Goal: Task Accomplishment & Management: Manage account settings

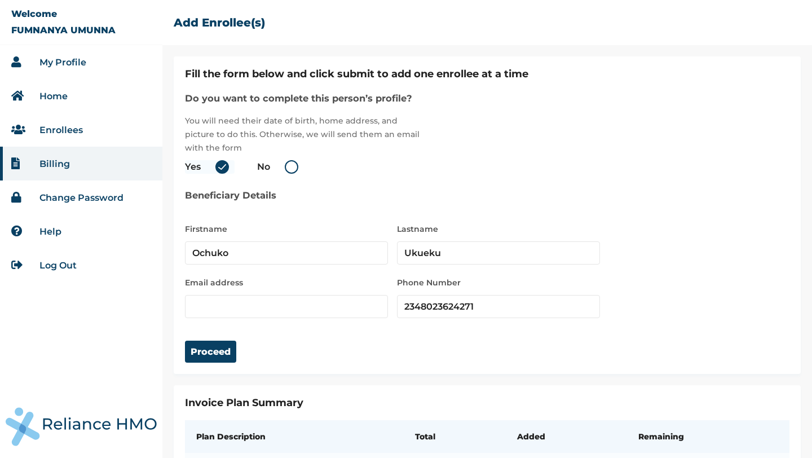
scroll to position [58, 0]
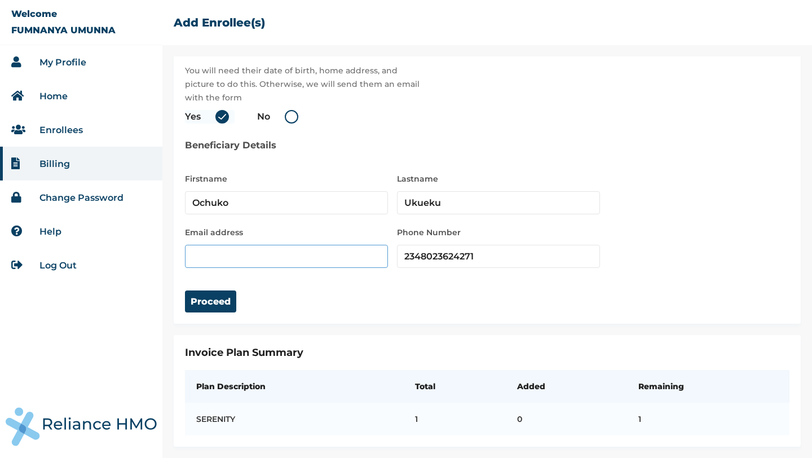
click at [296, 251] on input "email" at bounding box center [286, 256] width 203 height 23
paste input "[EMAIL_ADDRESS][DOMAIN_NAME]"
type input "[EMAIL_ADDRESS][DOMAIN_NAME]"
click at [330, 293] on div "Proceed" at bounding box center [487, 290] width 604 height 45
click at [182, 335] on div "Fill the form below and click submit to add one enrollee at a time Do you want …" at bounding box center [487, 391] width 627 height 112
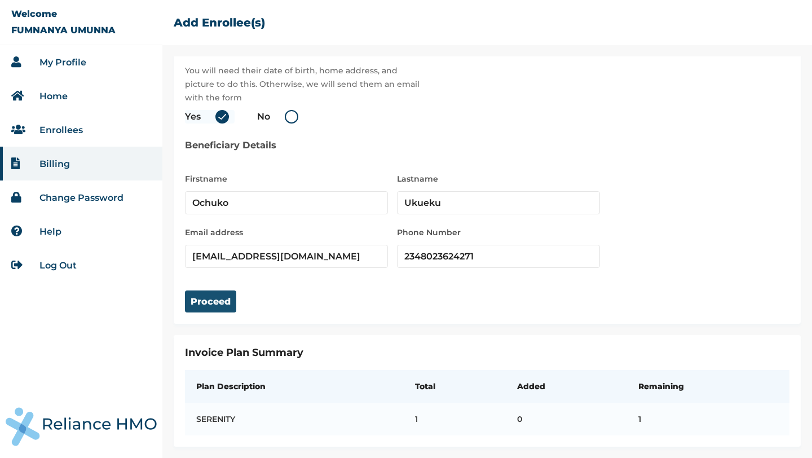
click at [199, 298] on button "Proceed" at bounding box center [210, 301] width 51 height 22
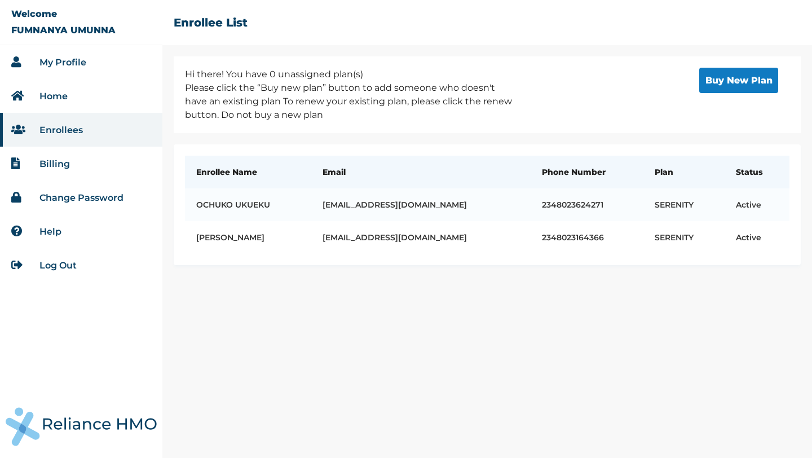
click at [68, 65] on link "My Profile" at bounding box center [62, 62] width 47 height 11
click at [67, 98] on link "Home" at bounding box center [53, 96] width 28 height 11
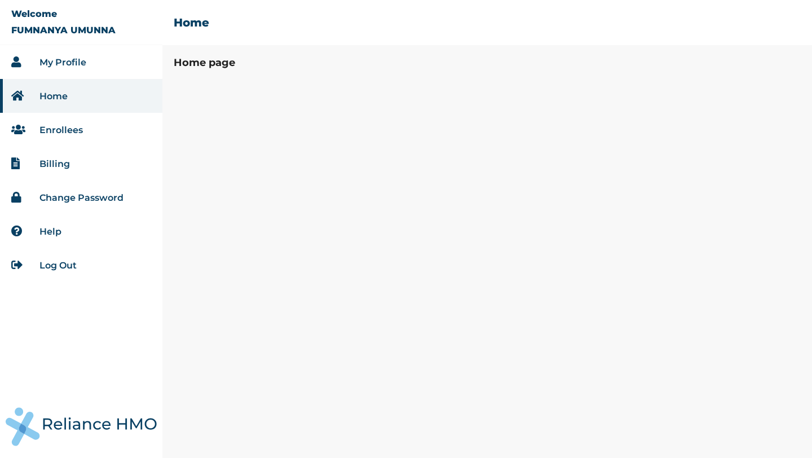
click at [61, 162] on link "Billing" at bounding box center [54, 163] width 30 height 11
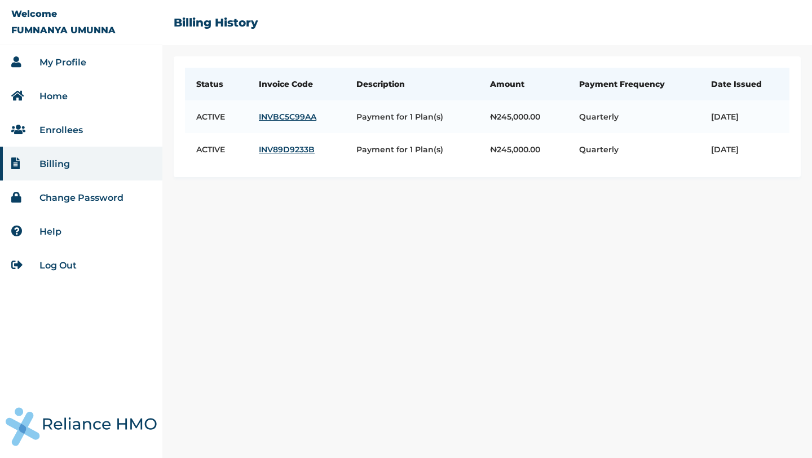
click at [51, 98] on link "Home" at bounding box center [53, 96] width 28 height 11
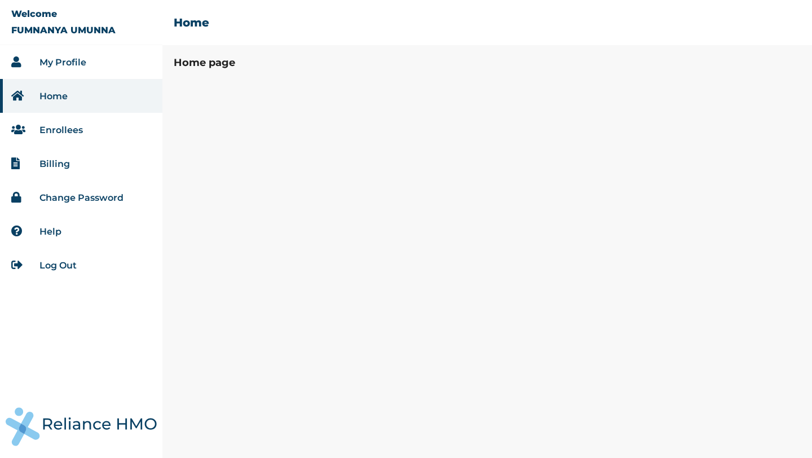
click at [59, 61] on link "My Profile" at bounding box center [62, 62] width 47 height 11
